Goal: Information Seeking & Learning: Learn about a topic

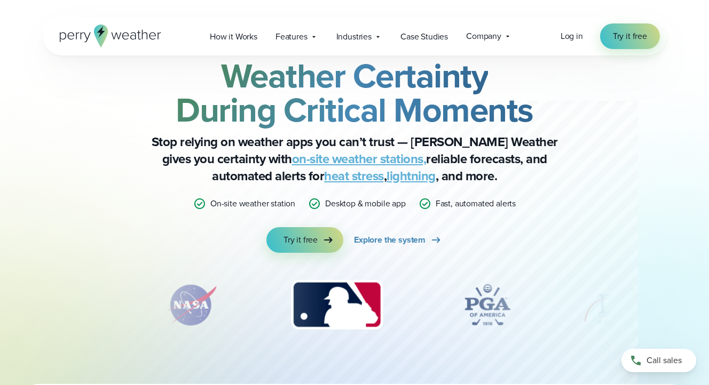
scroll to position [37, 0]
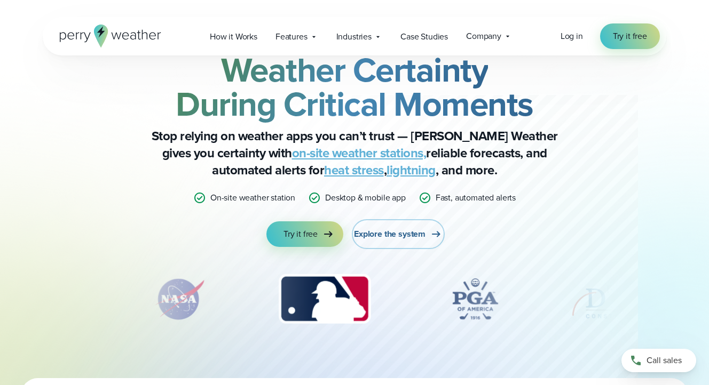
click at [409, 234] on span "Explore the system" at bounding box center [390, 234] width 72 height 13
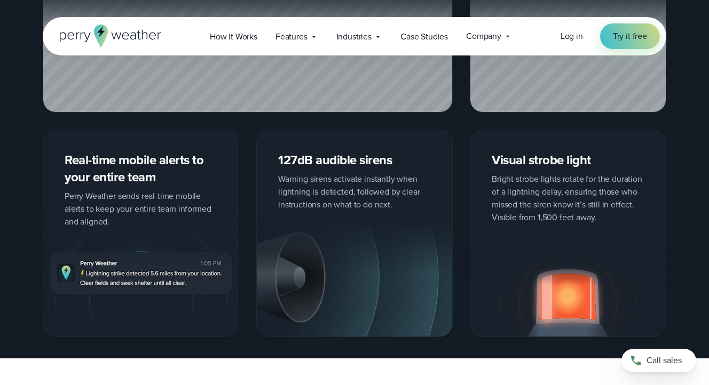
scroll to position [1834, 0]
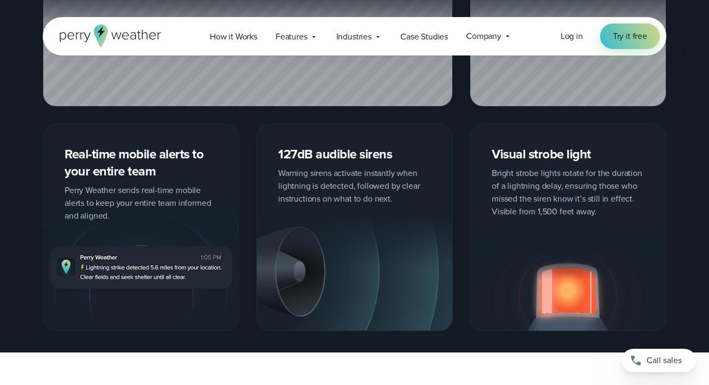
click at [320, 170] on div "127dB audible sirens Warning sirens activate instantly when lightning is detect…" at bounding box center [354, 227] width 196 height 207
click at [328, 250] on img at bounding box center [354, 271] width 195 height 117
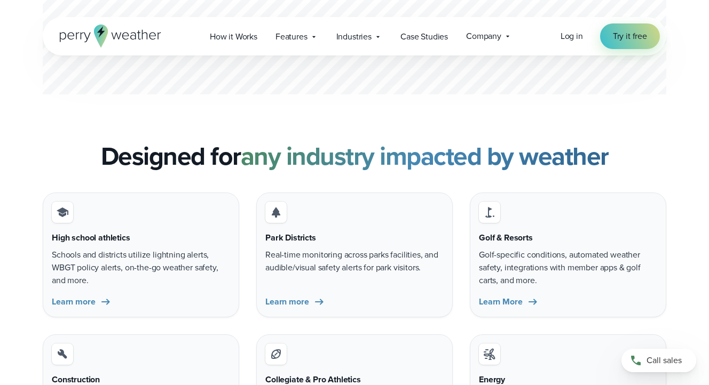
scroll to position [3094, 0]
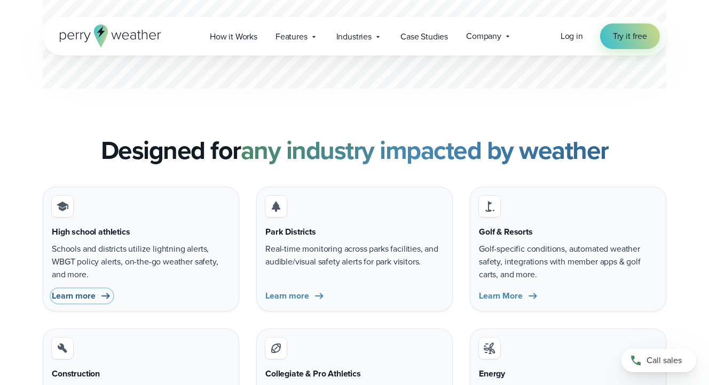
click at [67, 296] on span "Learn more" at bounding box center [73, 296] width 43 height 13
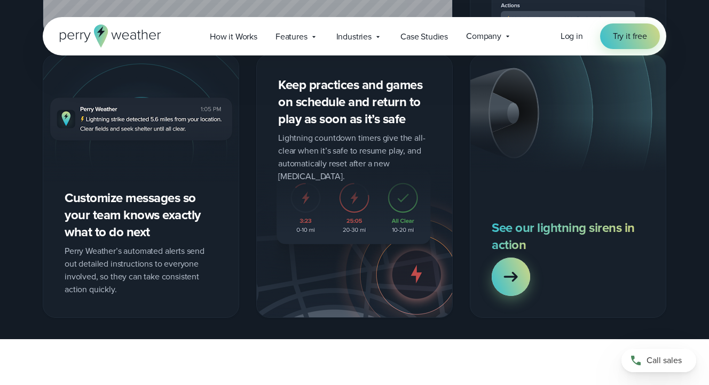
scroll to position [1245, 0]
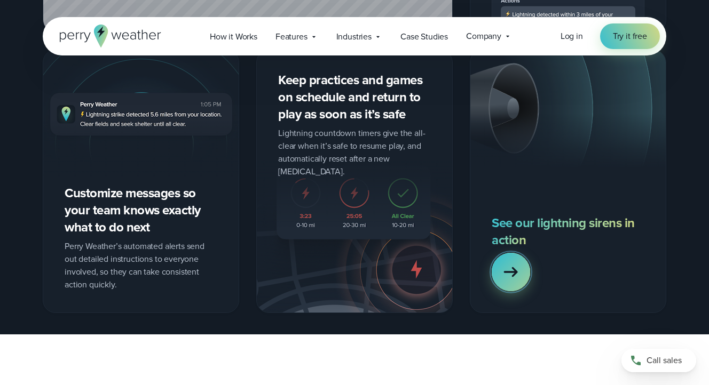
click at [507, 263] on icon at bounding box center [510, 271] width 21 height 21
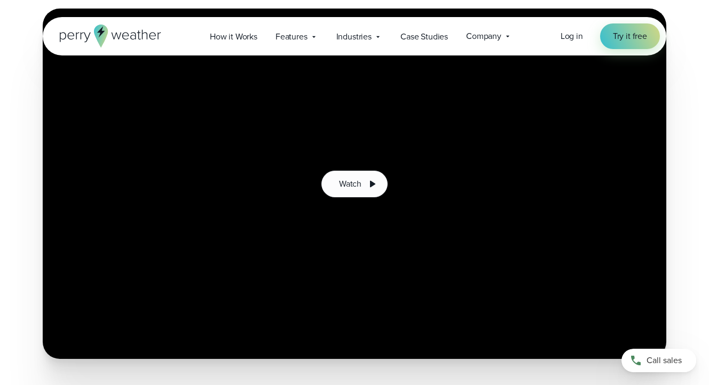
scroll to position [202, 0]
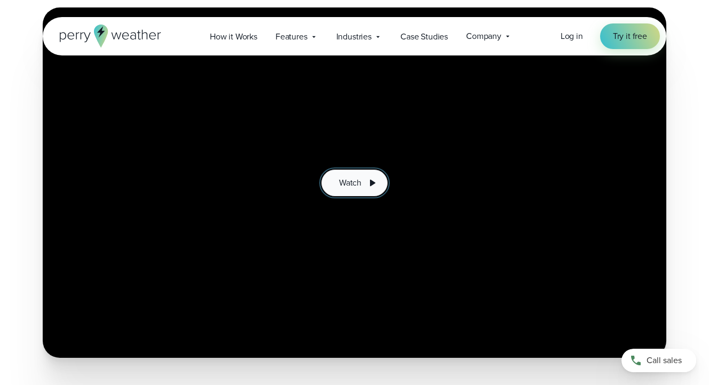
click at [346, 178] on span "Watch" at bounding box center [350, 183] width 22 height 13
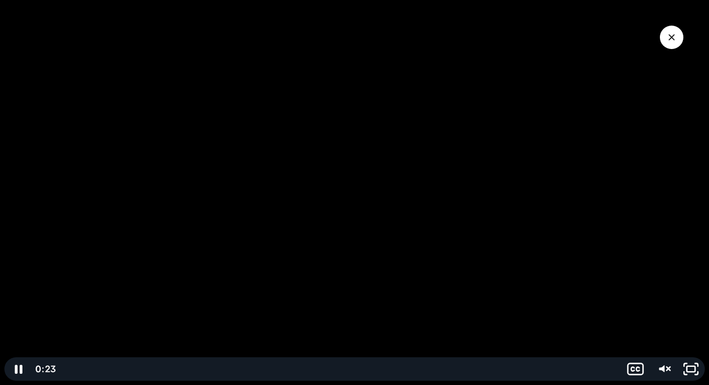
click at [351, 193] on div at bounding box center [354, 192] width 709 height 385
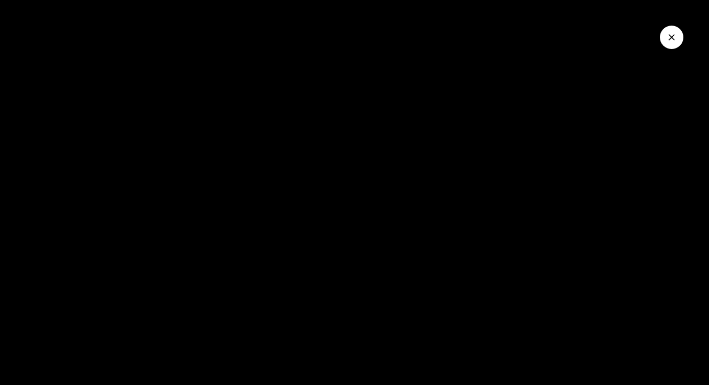
click at [674, 37] on icon "Close Video" at bounding box center [671, 37] width 11 height 11
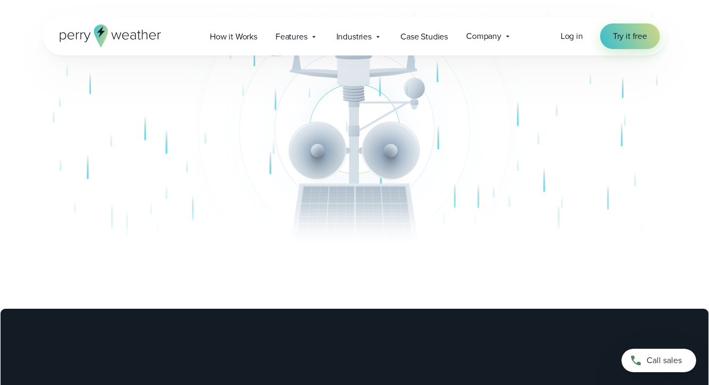
scroll to position [0, 0]
